Goal: Transaction & Acquisition: Purchase product/service

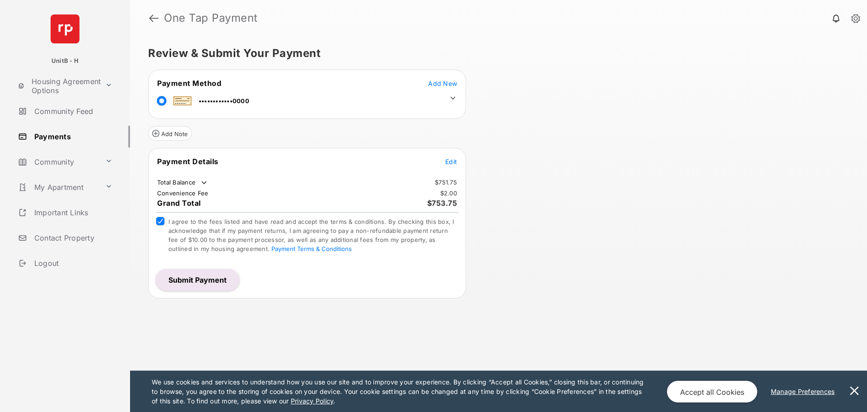
click at [190, 282] on button "Submit Payment" at bounding box center [198, 280] width 84 height 22
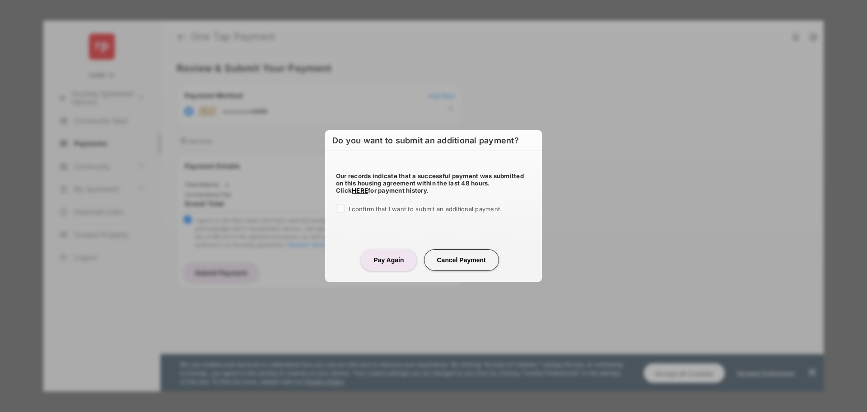
click at [374, 206] on span "I confirm that I want to submit an additional payment." at bounding box center [425, 208] width 153 height 7
click at [393, 253] on button "Pay Again" at bounding box center [389, 260] width 56 height 22
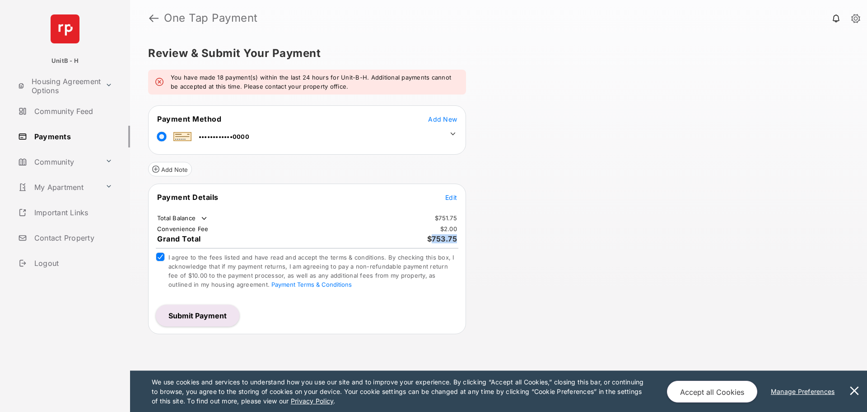
drag, startPoint x: 432, startPoint y: 238, endPoint x: 455, endPoint y: 237, distance: 23.5
click at [455, 237] on span "$753.75" at bounding box center [442, 238] width 30 height 9
copy span "753.75"
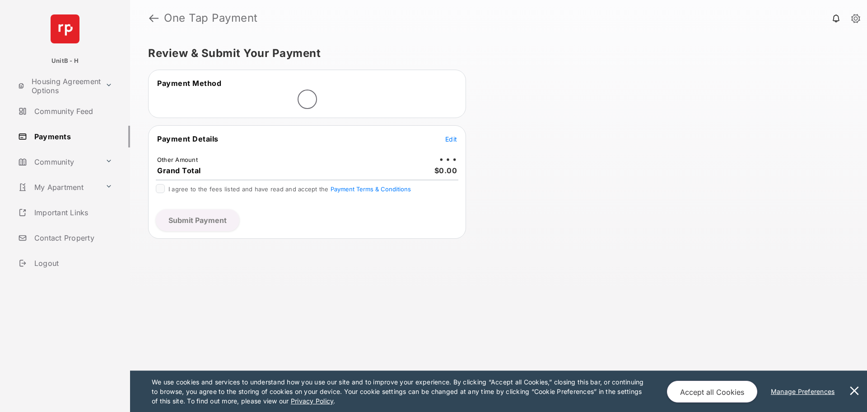
click at [54, 136] on link "Payments" at bounding box center [72, 137] width 116 height 22
